Goal: Register for event/course

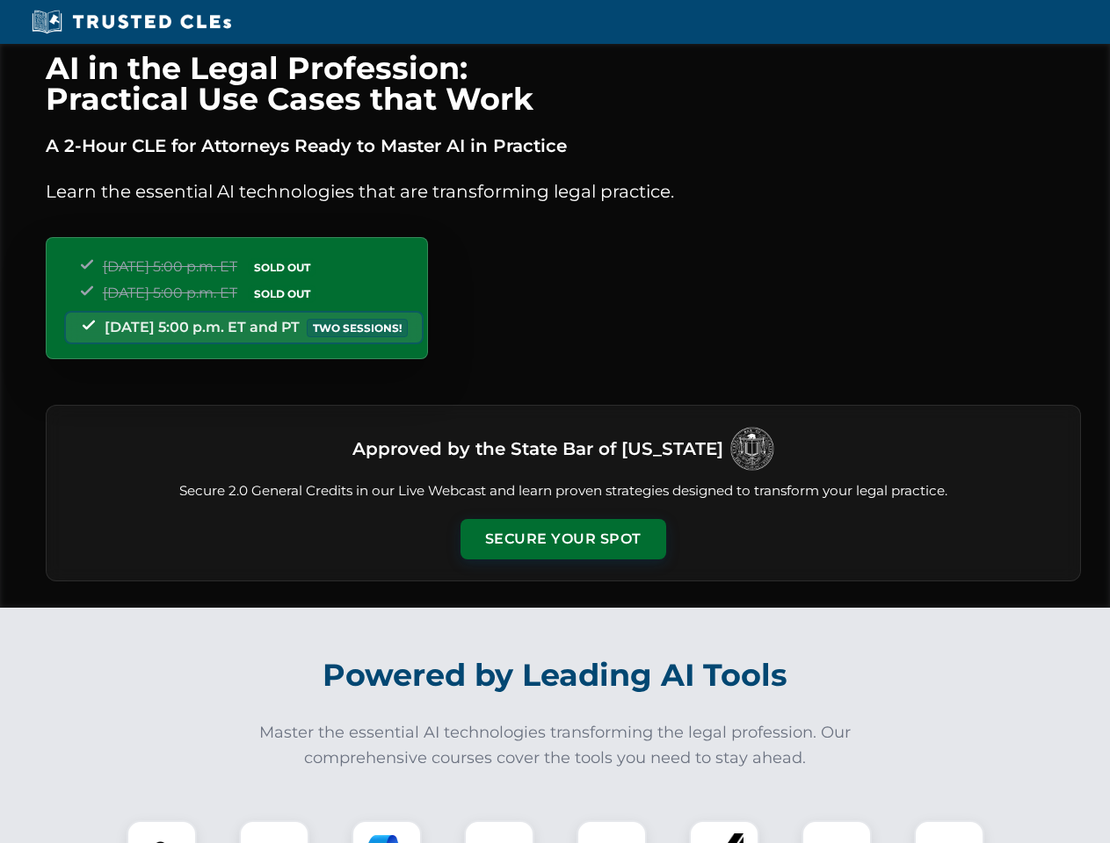
click at [562, 539] on button "Secure Your Spot" at bounding box center [563, 539] width 206 height 40
click at [162, 832] on img at bounding box center [161, 855] width 51 height 51
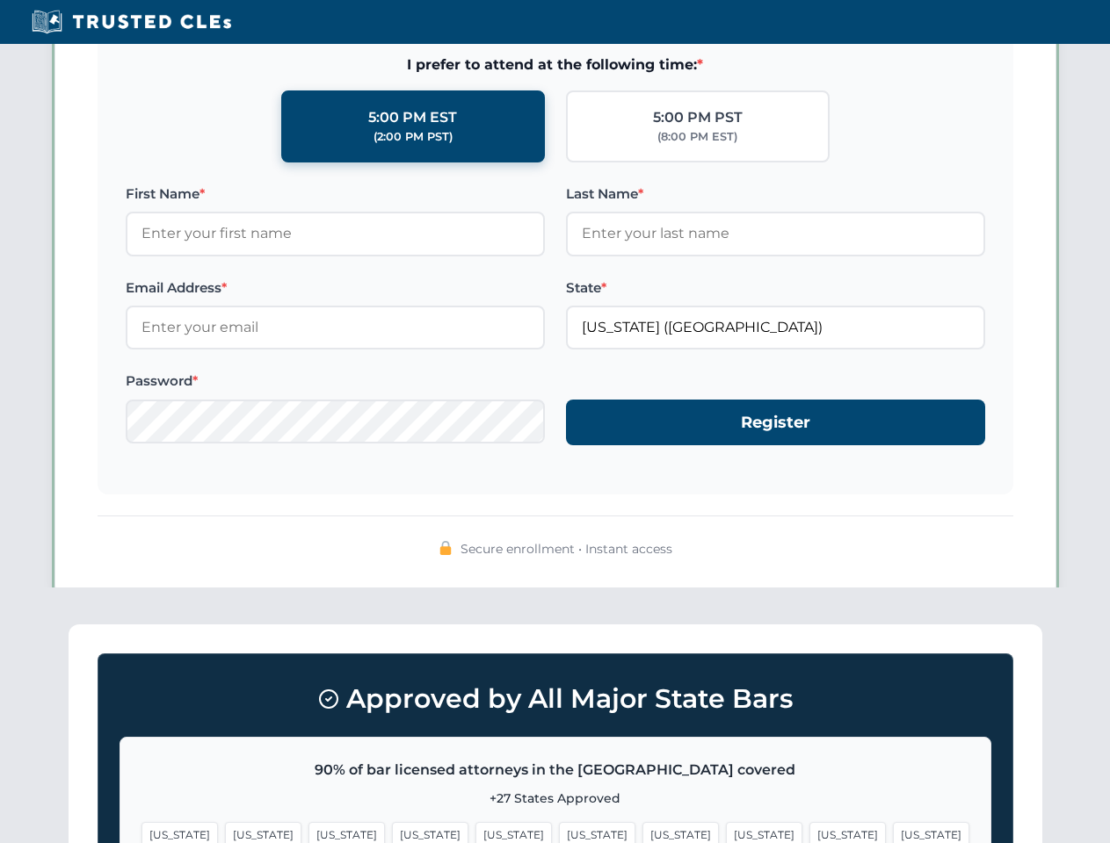
click at [642, 832] on span "[US_STATE]" at bounding box center [680, 834] width 76 height 25
click at [809, 832] on span "[US_STATE]" at bounding box center [847, 834] width 76 height 25
